Goal: Navigation & Orientation: Find specific page/section

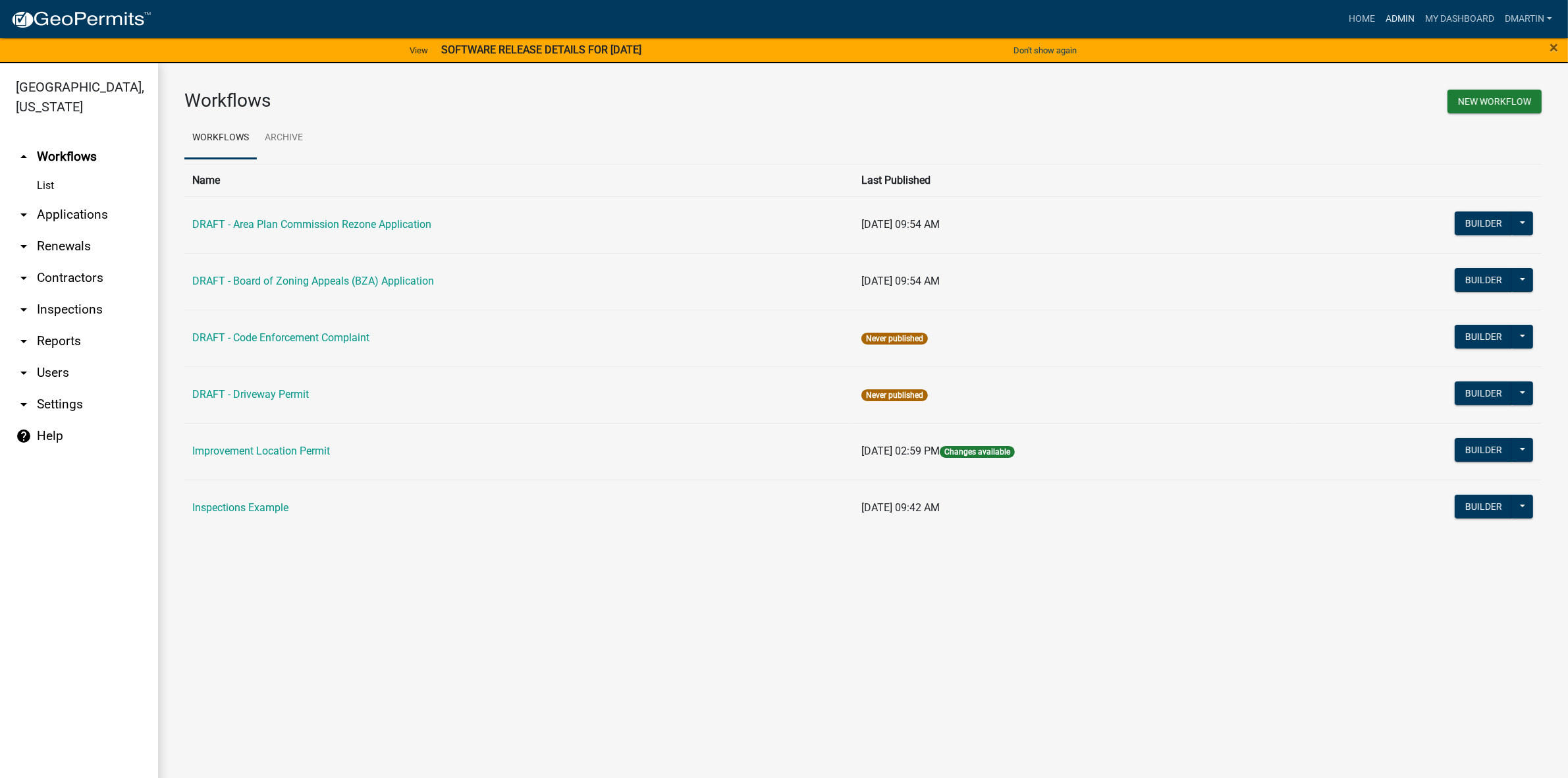
click at [1404, 12] on link "Admin" at bounding box center [1399, 19] width 39 height 25
click at [1396, 15] on link "Admin" at bounding box center [1399, 19] width 39 height 25
click at [1466, 18] on link "My Dashboard" at bounding box center [1460, 19] width 80 height 25
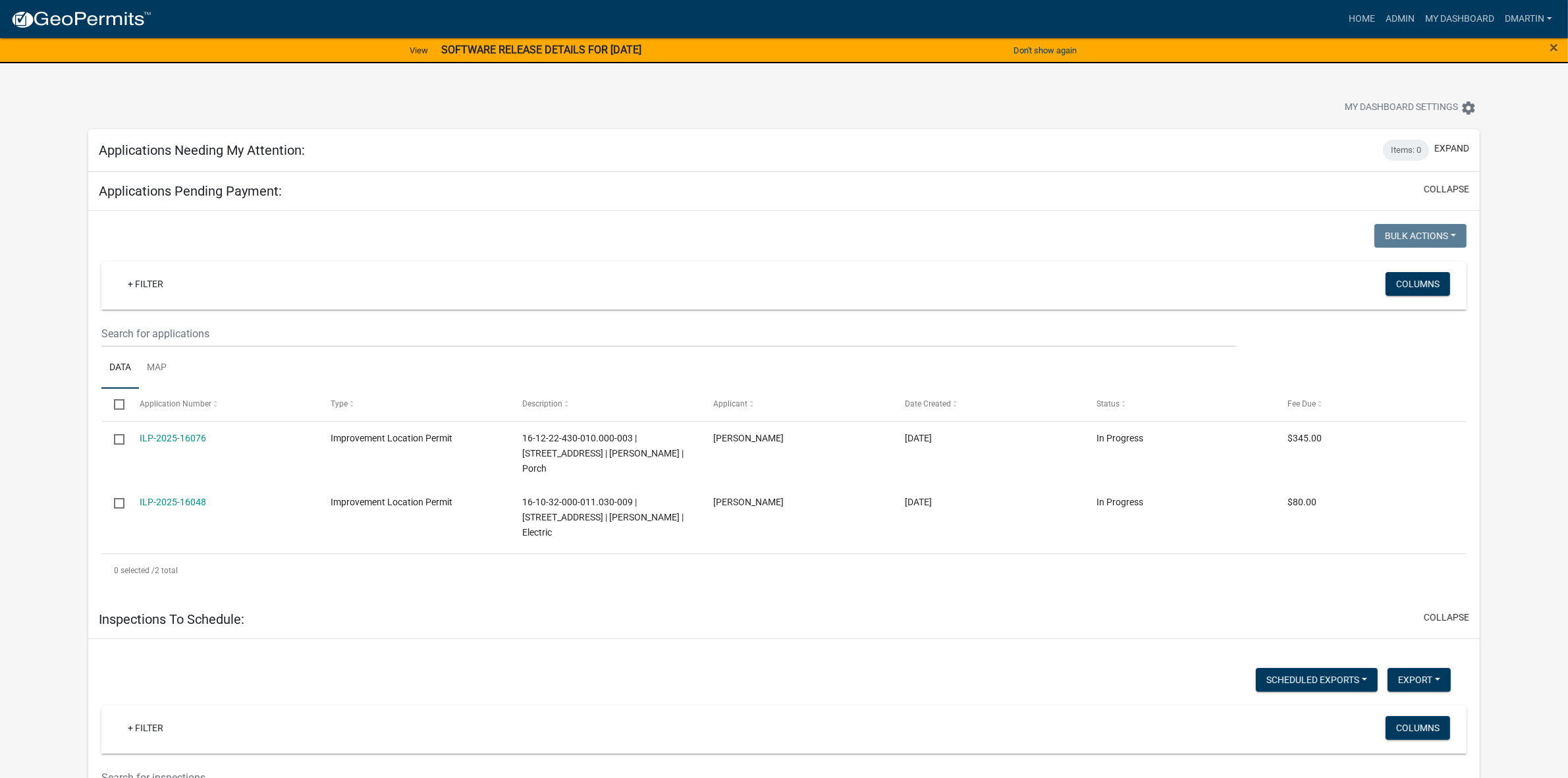
click at [315, 149] on div "Applications Needing My Attention: Items: 0 expand" at bounding box center [784, 150] width 1391 height 43
click at [1398, 18] on link "Admin" at bounding box center [1399, 19] width 39 height 25
